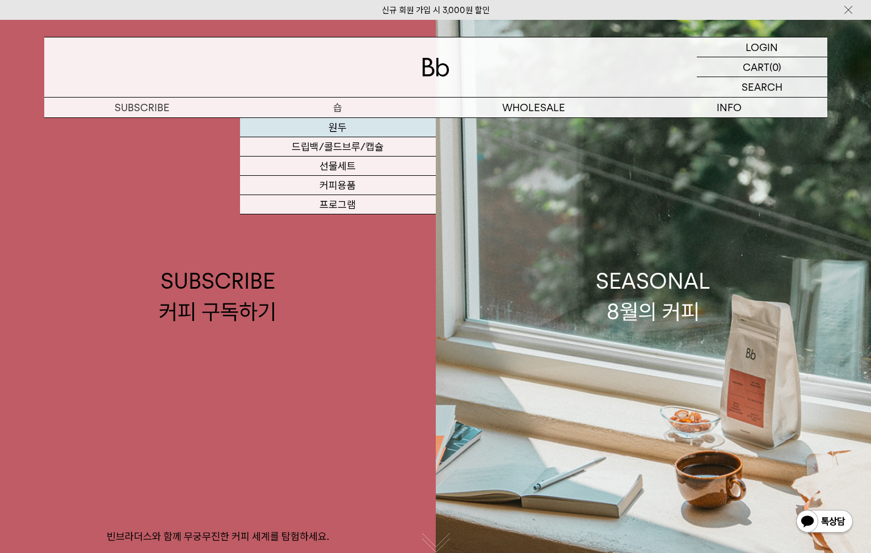
click at [338, 132] on link "원두" at bounding box center [338, 127] width 196 height 19
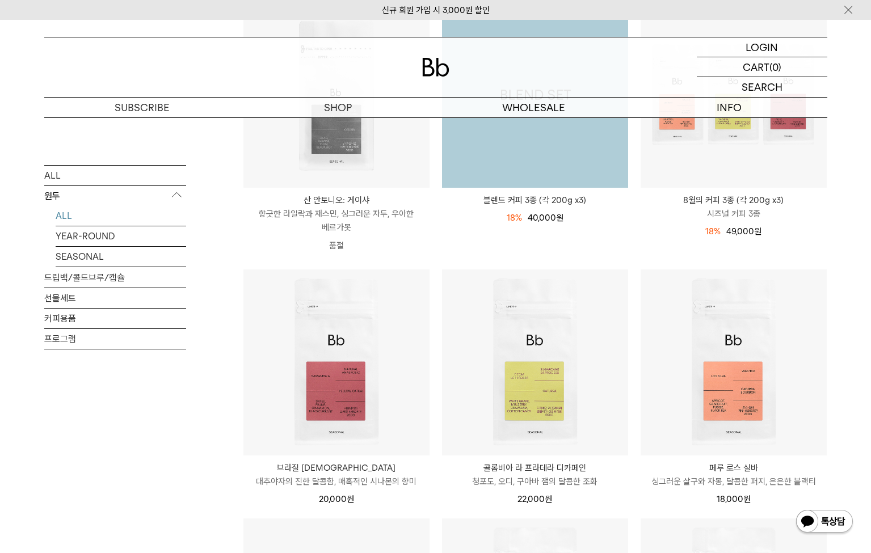
scroll to position [230, 0]
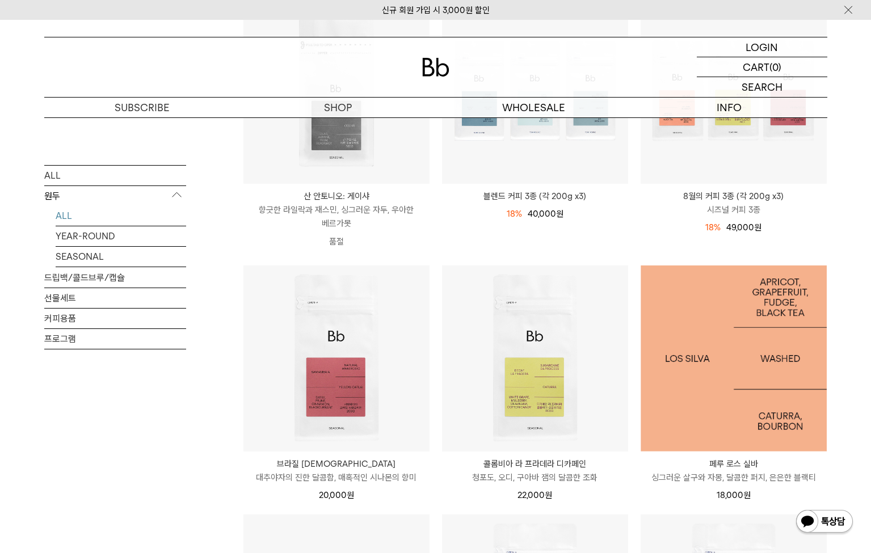
click at [686, 376] on img at bounding box center [734, 359] width 186 height 186
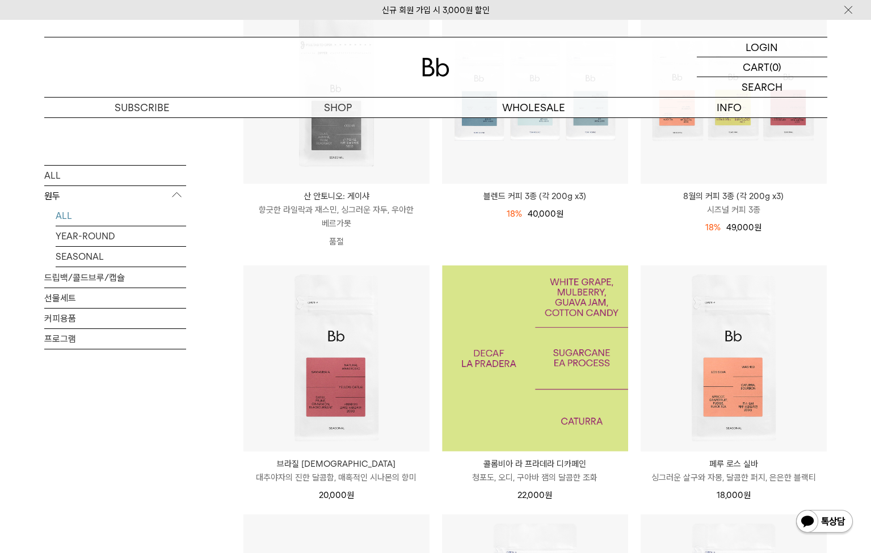
click at [512, 367] on img at bounding box center [535, 359] width 186 height 186
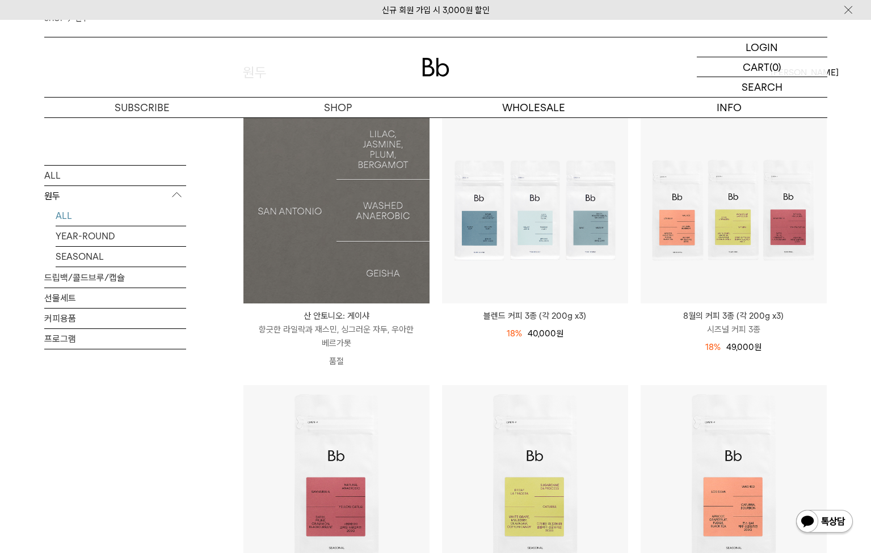
scroll to position [110, 0]
click at [299, 224] on img at bounding box center [336, 211] width 186 height 186
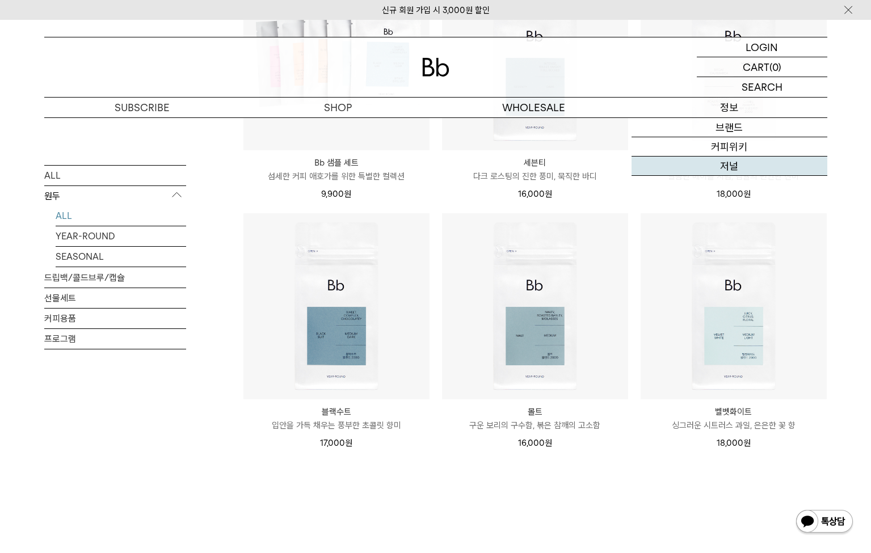
scroll to position [827, 0]
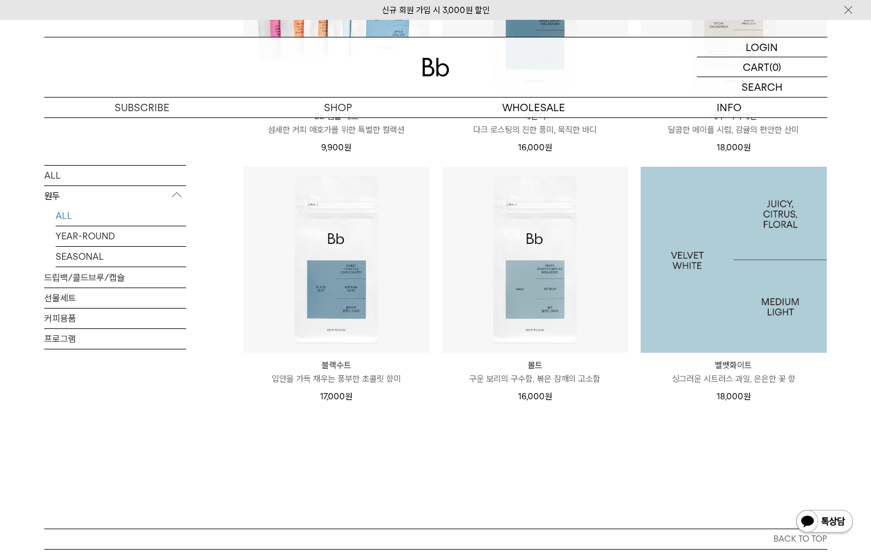
click at [689, 281] on img at bounding box center [734, 260] width 186 height 186
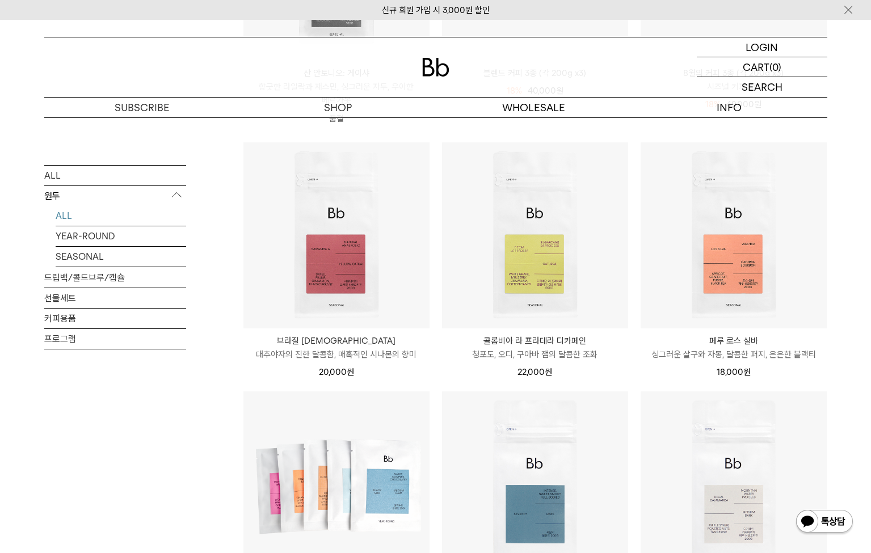
scroll to position [241, 0]
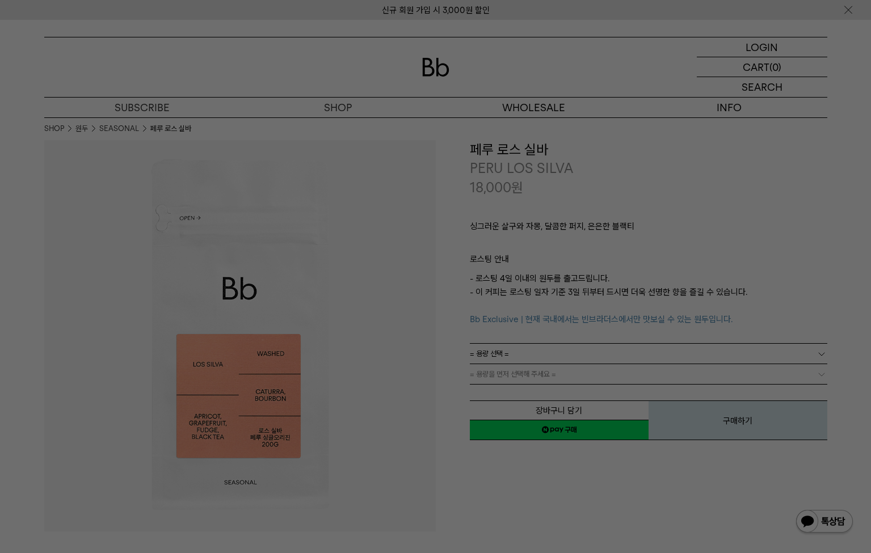
click at [591, 259] on div at bounding box center [435, 276] width 871 height 553
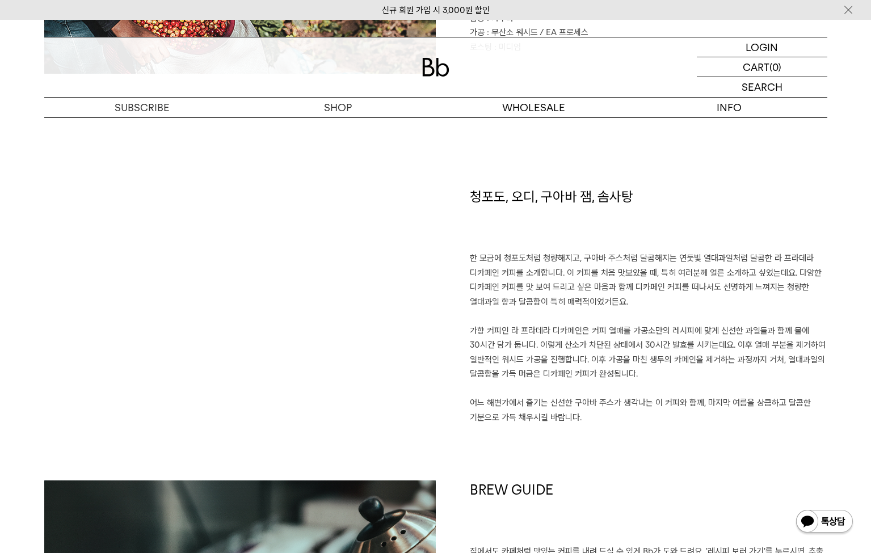
scroll to position [743, 0]
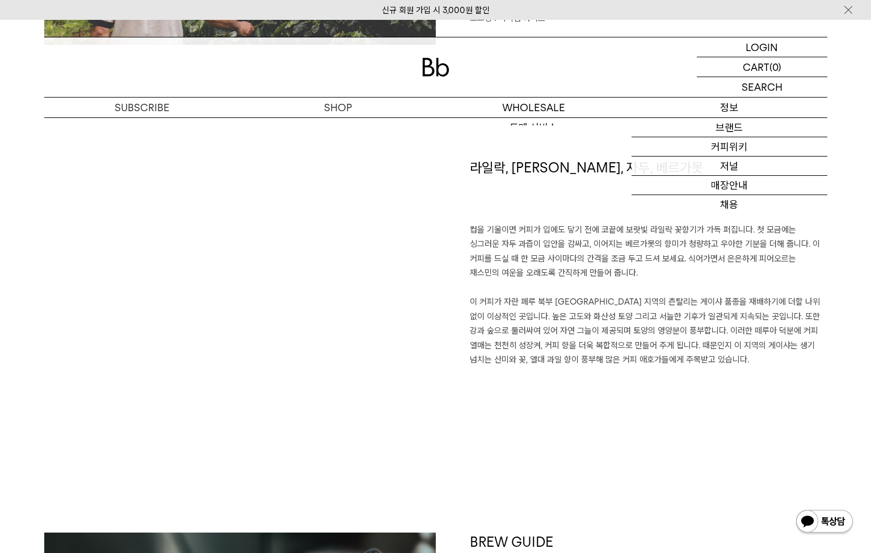
scroll to position [736, 0]
